Goal: Ask a question

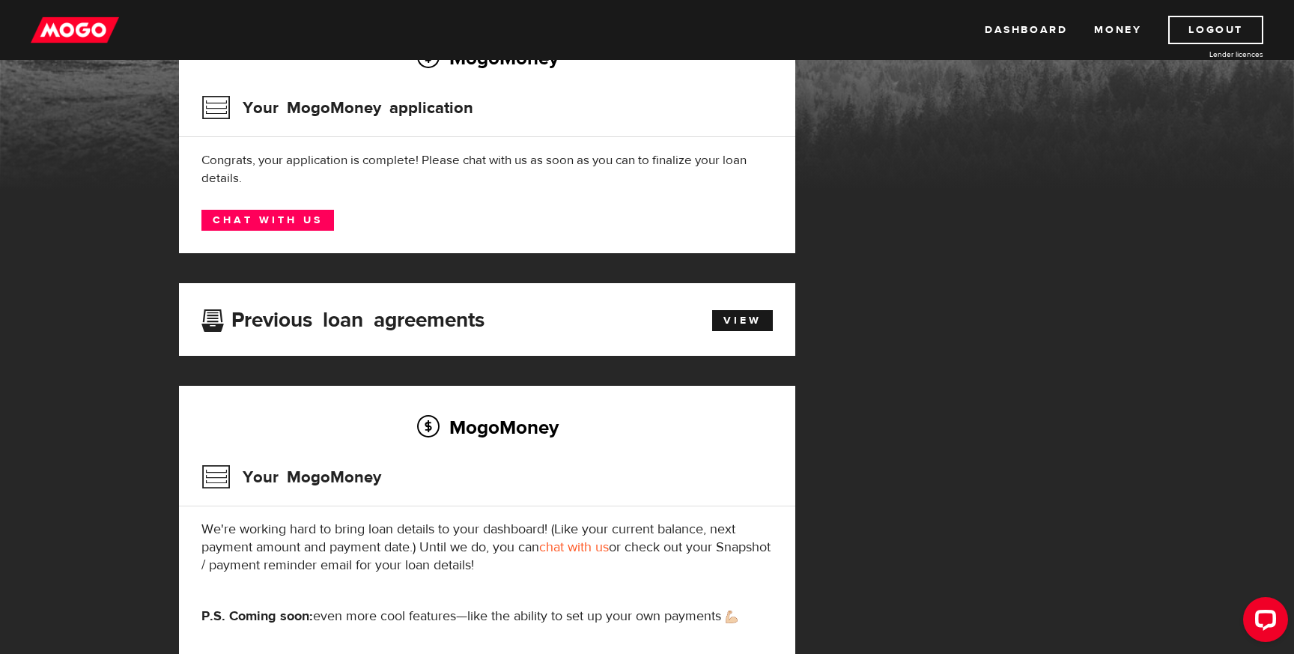
scroll to position [148, 0]
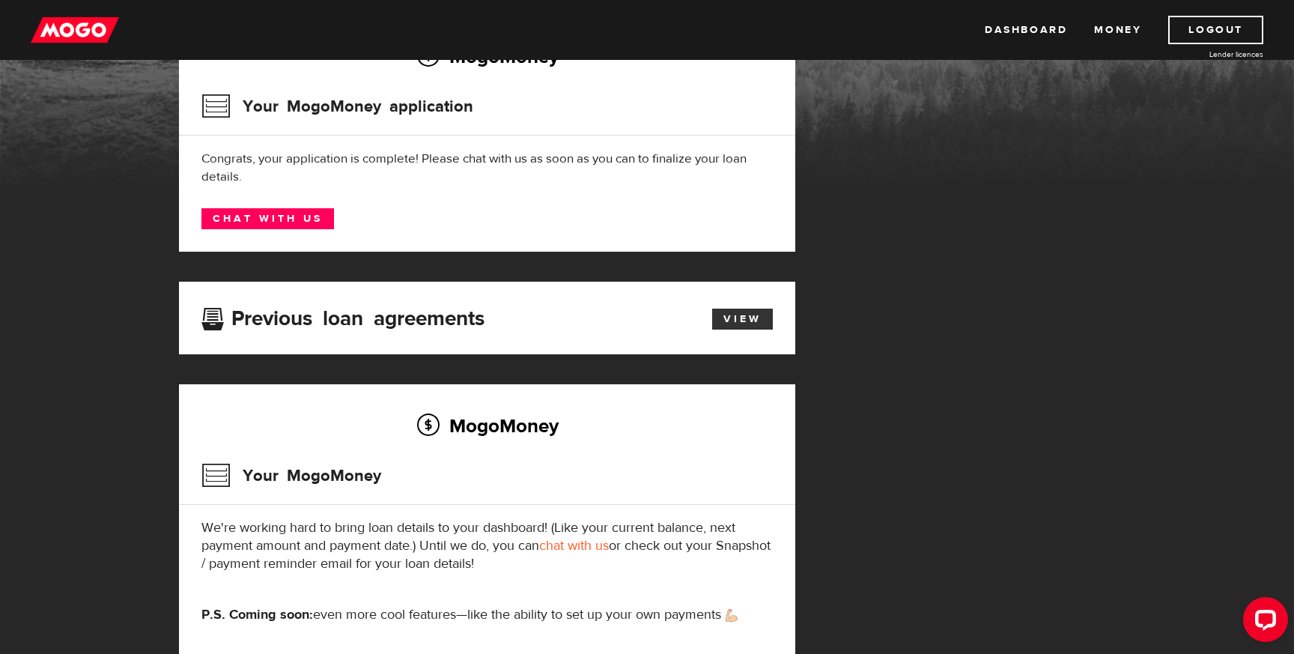
click at [739, 321] on link "View" at bounding box center [742, 319] width 61 height 21
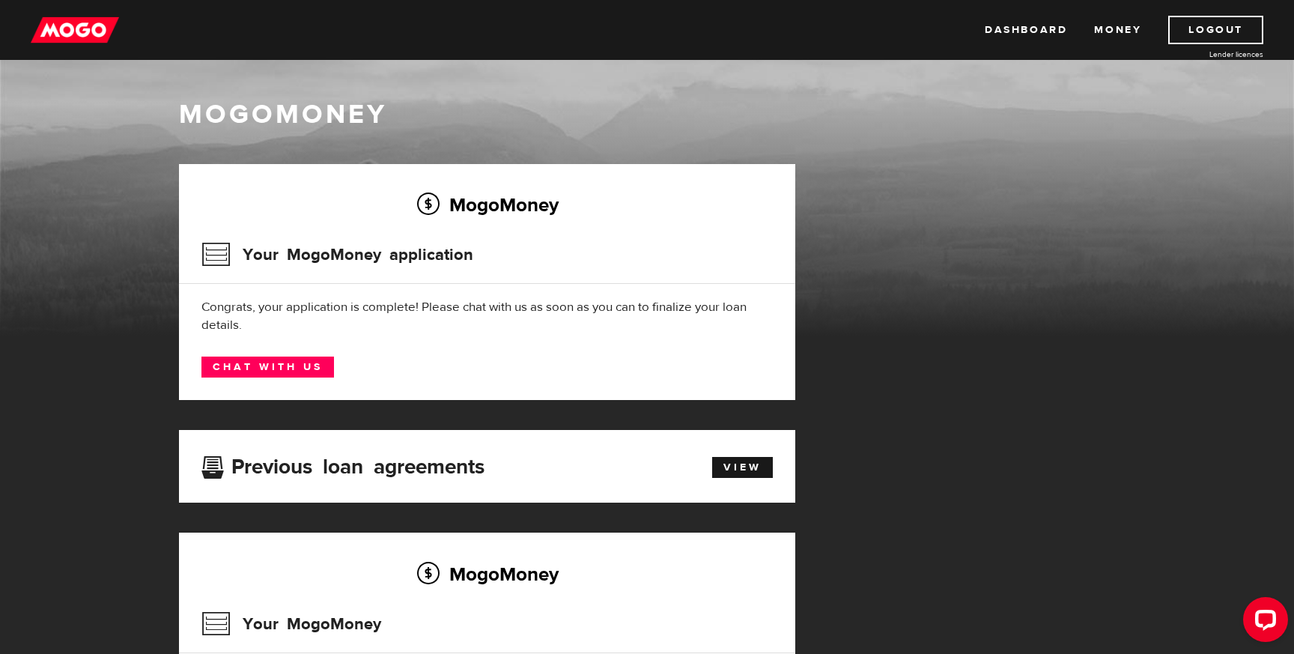
click at [218, 244] on h3 "Your MogoMoney application" at bounding box center [337, 254] width 272 height 39
click at [263, 373] on link "Chat with us" at bounding box center [267, 366] width 133 height 21
